Goal: Navigation & Orientation: Find specific page/section

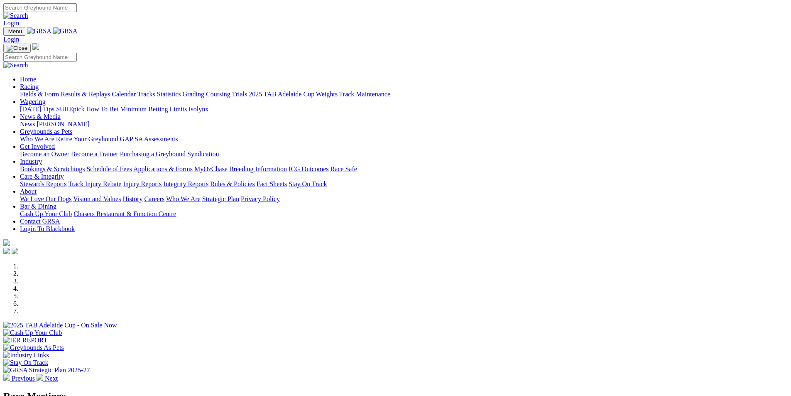
click at [43, 374] on img at bounding box center [40, 377] width 7 height 7
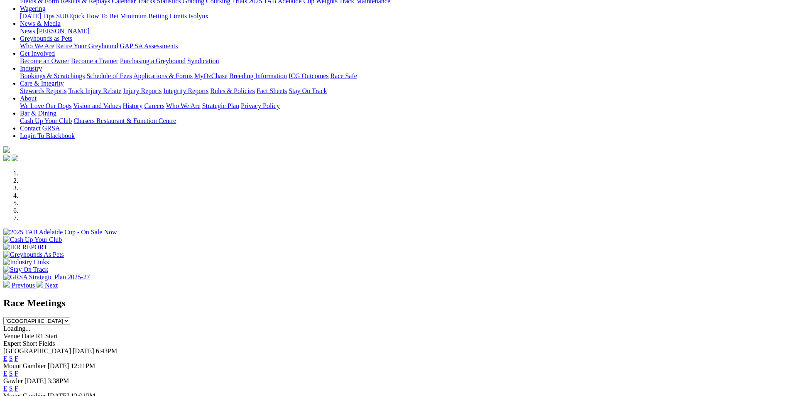
scroll to position [291, 0]
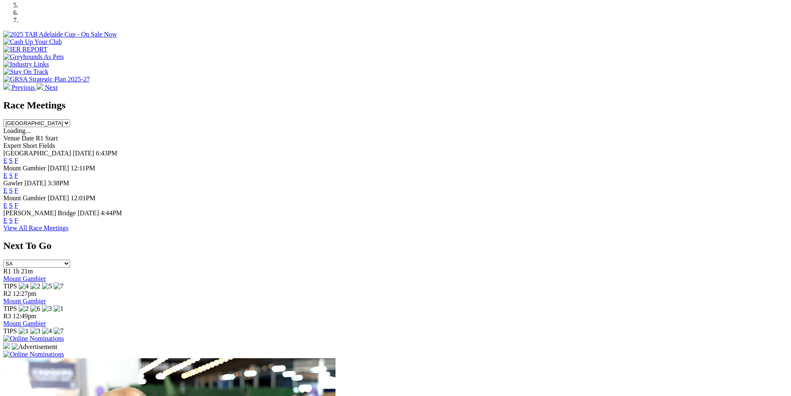
click at [69, 231] on link "View All Race Meetings" at bounding box center [35, 227] width 65 height 7
